Goal: Information Seeking & Learning: Find contact information

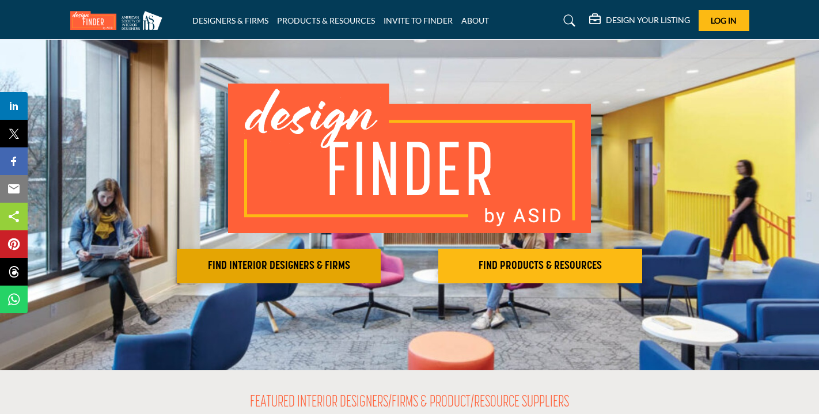
click at [264, 264] on h2 "FIND INTERIOR DESIGNERS & FIRMS" at bounding box center [278, 266] width 197 height 14
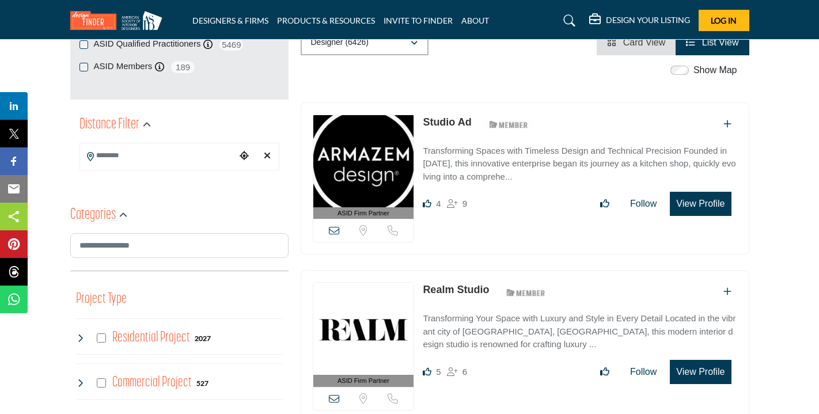
scroll to position [138, 0]
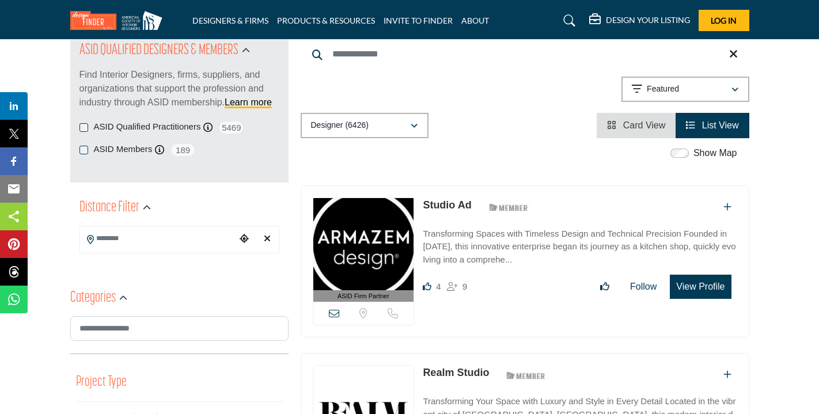
click at [161, 238] on input "Search Location" at bounding box center [157, 238] width 155 height 22
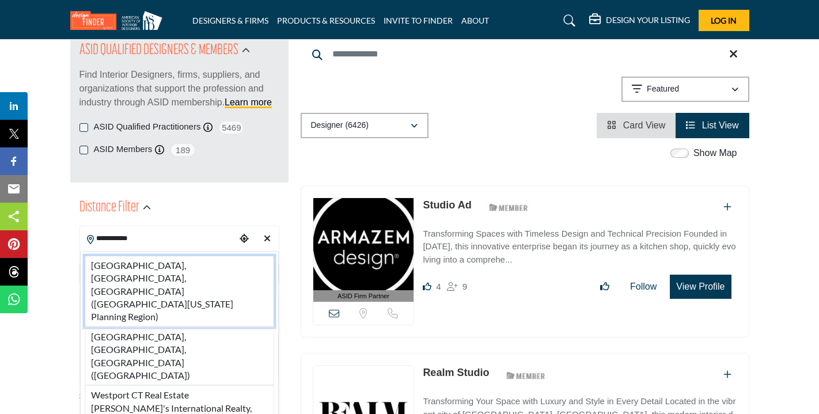
click at [162, 274] on li "[GEOGRAPHIC_DATA], [GEOGRAPHIC_DATA], [GEOGRAPHIC_DATA] ([GEOGRAPHIC_DATA][US_S…" at bounding box center [179, 291] width 189 height 71
type input "**********"
type input "***"
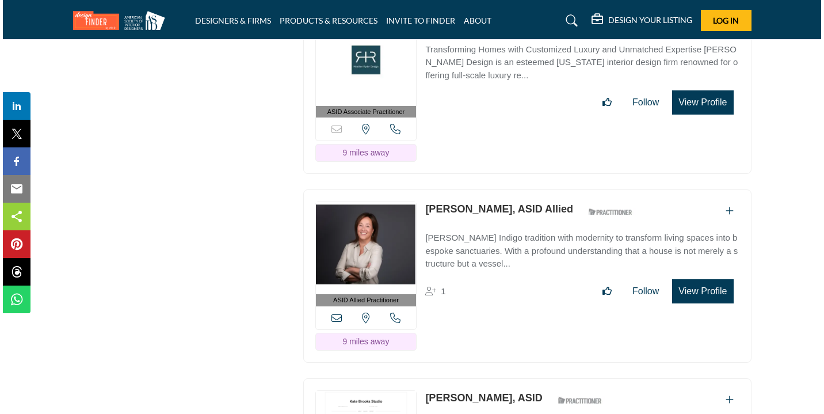
scroll to position [6032, 0]
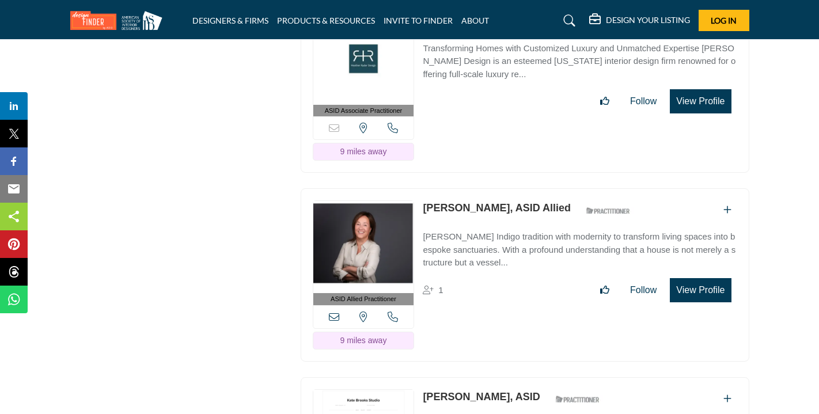
click at [702, 278] on button "View Profile" at bounding box center [699, 290] width 61 height 24
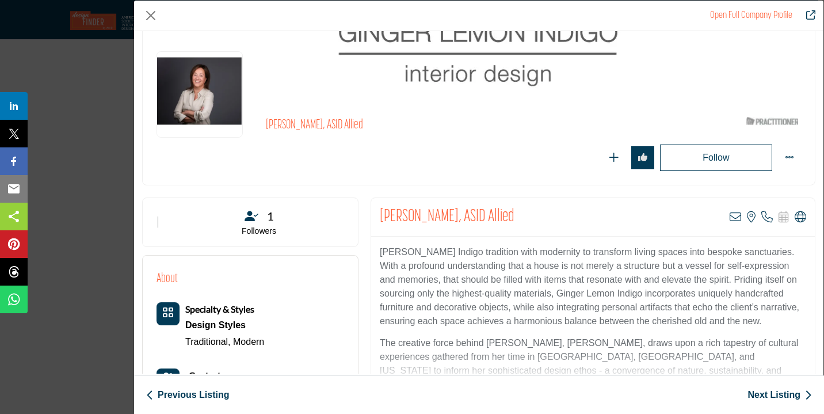
scroll to position [112, 0]
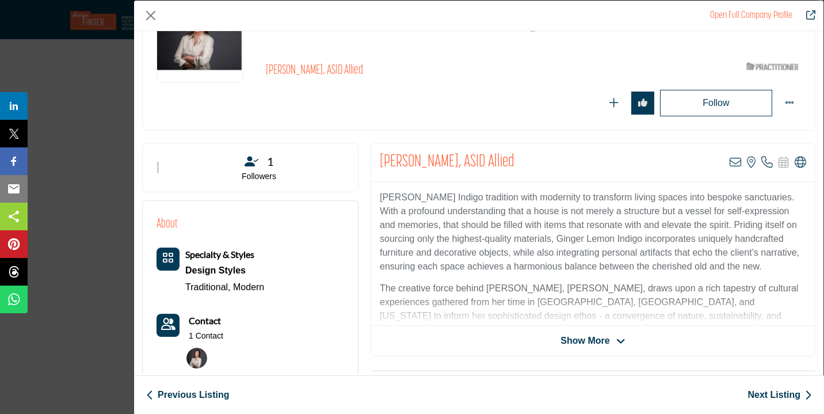
click at [271, 161] on span "1" at bounding box center [270, 161] width 7 height 17
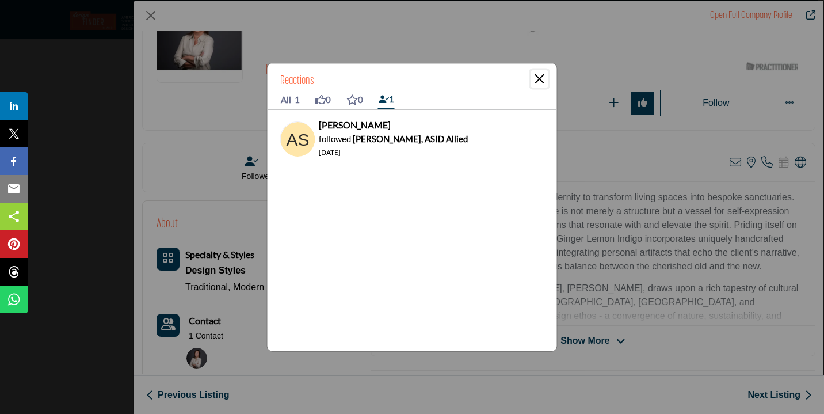
click at [541, 79] on button "Close" at bounding box center [539, 78] width 17 height 17
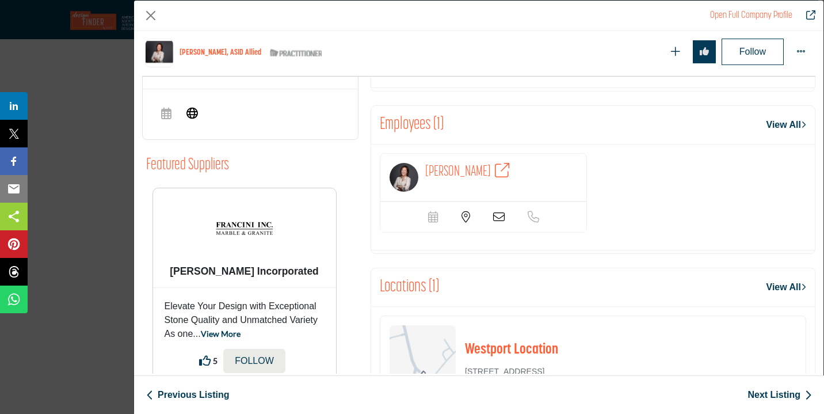
scroll to position [631, 0]
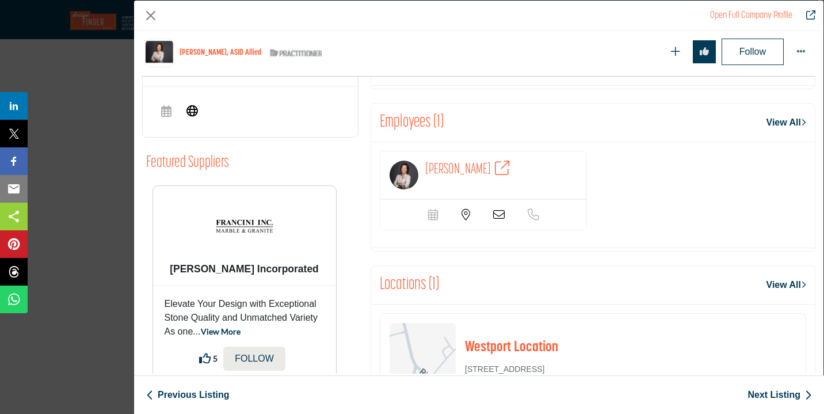
click at [497, 214] on icon "Company Data Modal" at bounding box center [499, 215] width 12 height 12
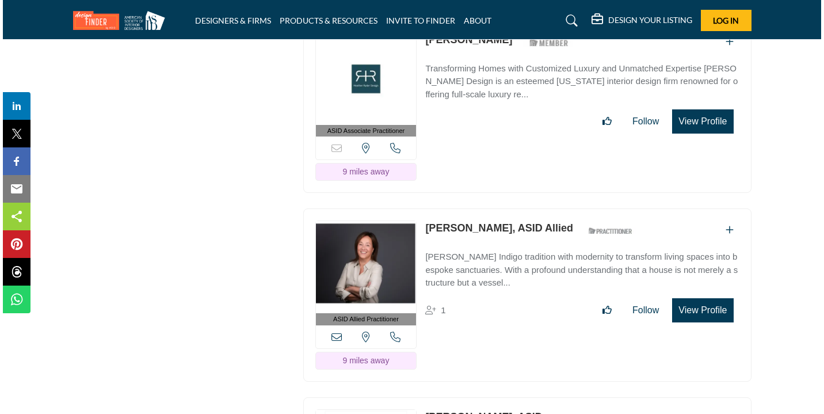
scroll to position [5972, 0]
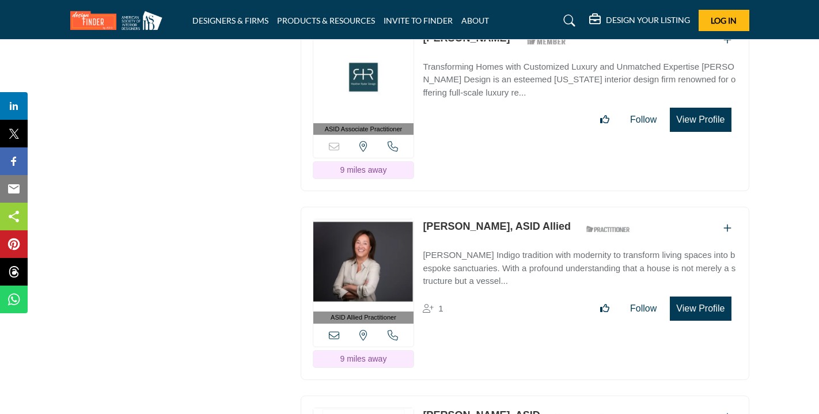
click at [705, 296] on button "View Profile" at bounding box center [699, 308] width 61 height 24
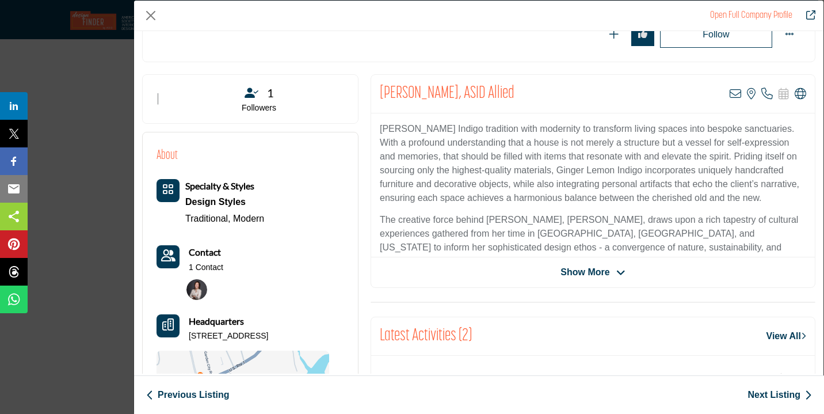
scroll to position [161, 0]
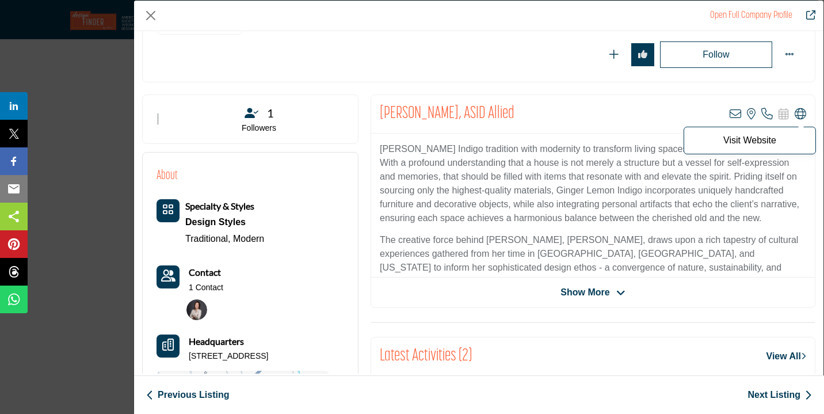
click at [797, 112] on icon "Company Data Modal" at bounding box center [801, 114] width 12 height 12
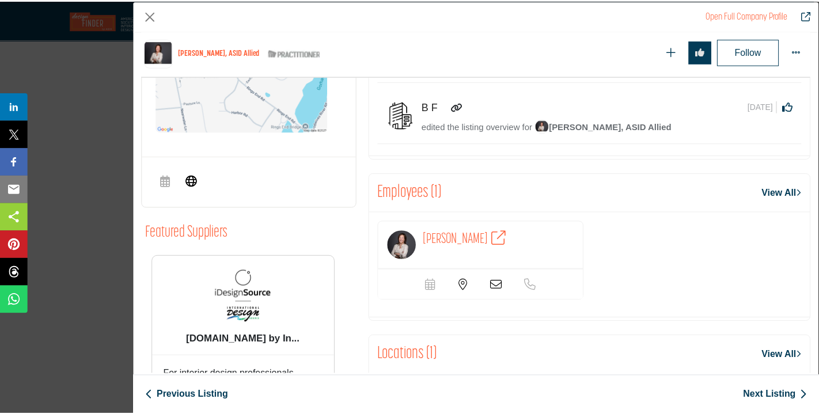
scroll to position [592, 0]
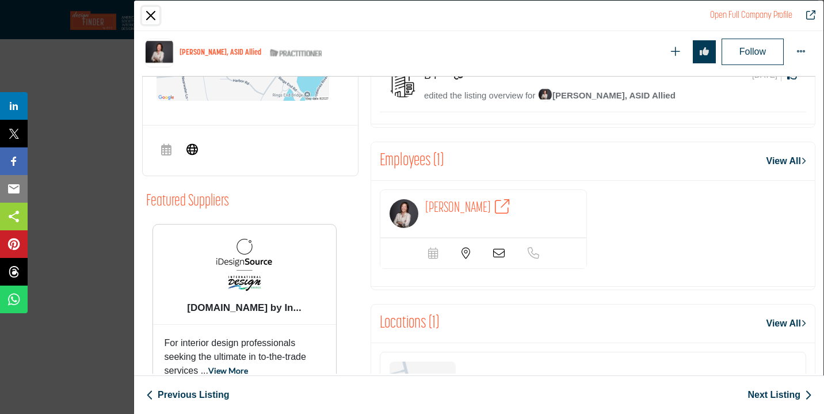
click at [150, 13] on button "Close" at bounding box center [150, 15] width 17 height 17
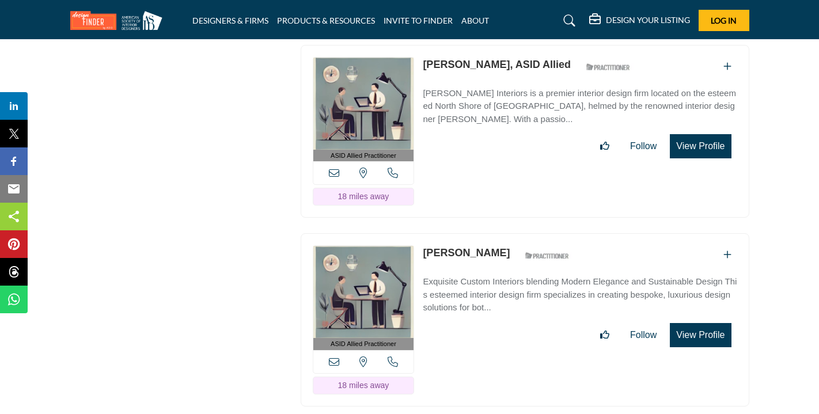
scroll to position [13111, 0]
